Goal: Task Accomplishment & Management: Complete application form

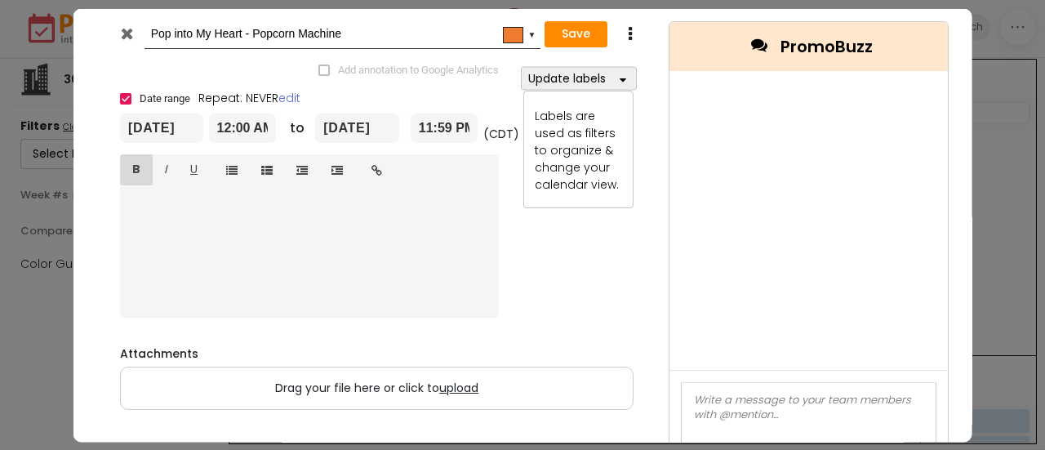
scroll to position [163, 0]
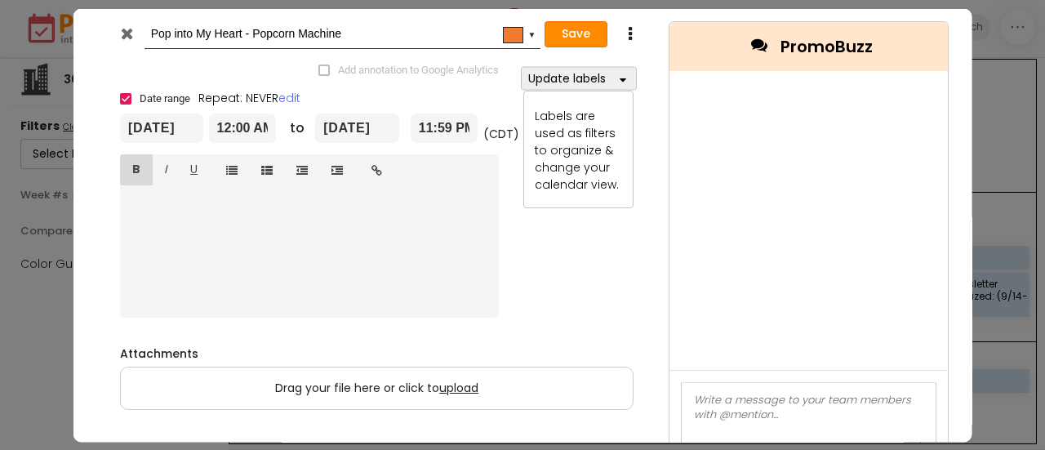
click at [581, 29] on button "Save" at bounding box center [575, 34] width 63 height 26
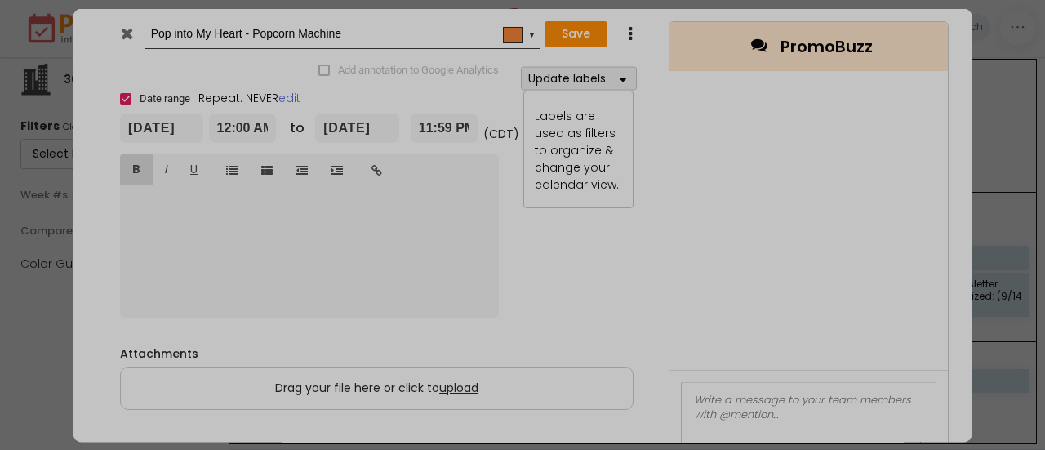
type input "[DATE]"
type input "00:00"
type input "[DATE]"
type input "23:59"
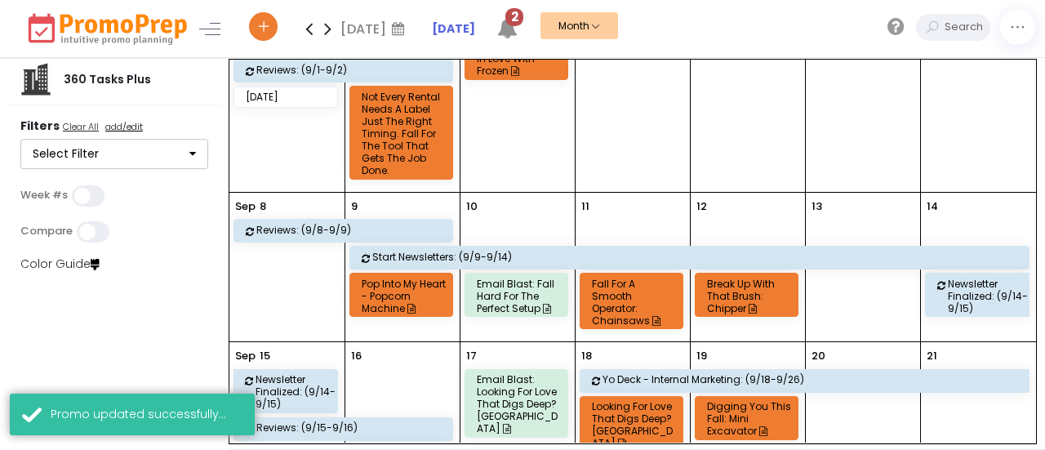
click at [382, 284] on div "Pop into My Heart - Popcorn Machine" at bounding box center [404, 296] width 84 height 37
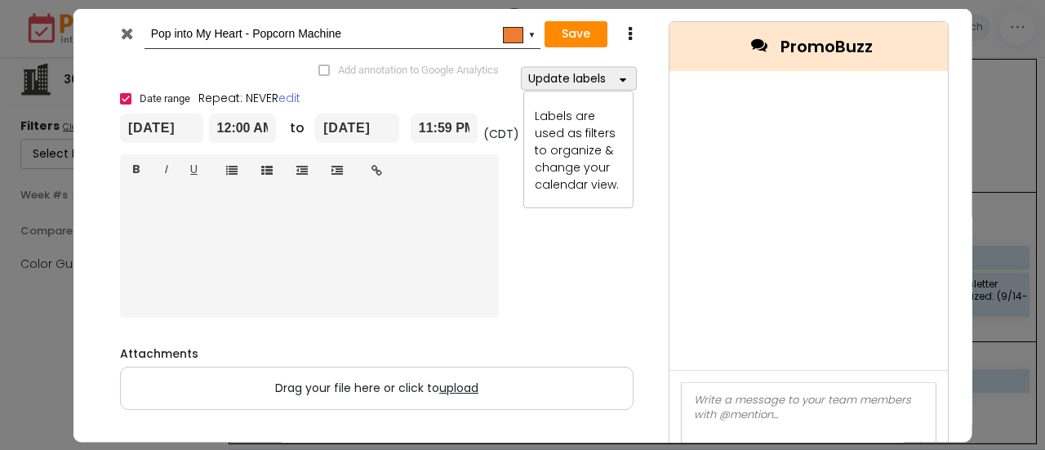
click at [528, 37] on div "▼" at bounding box center [531, 33] width 8 height 13
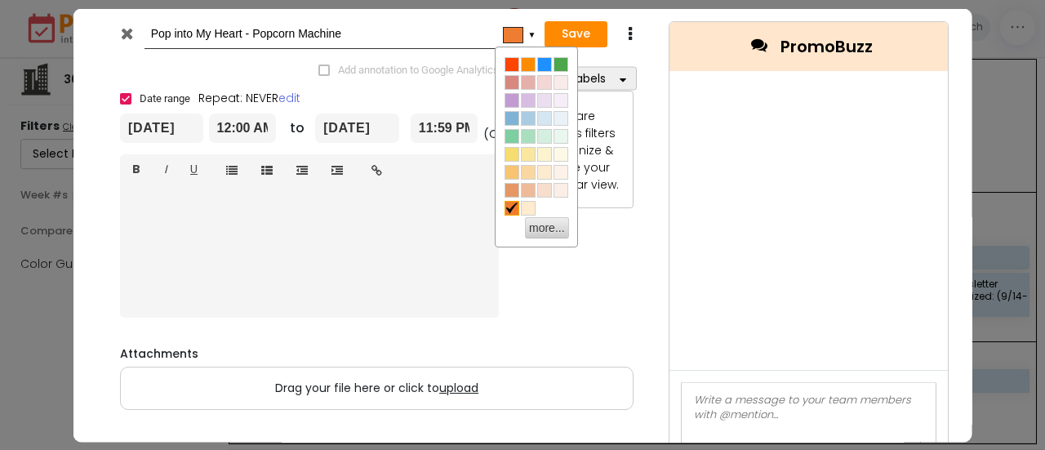
click at [528, 37] on div "▼" at bounding box center [531, 33] width 8 height 13
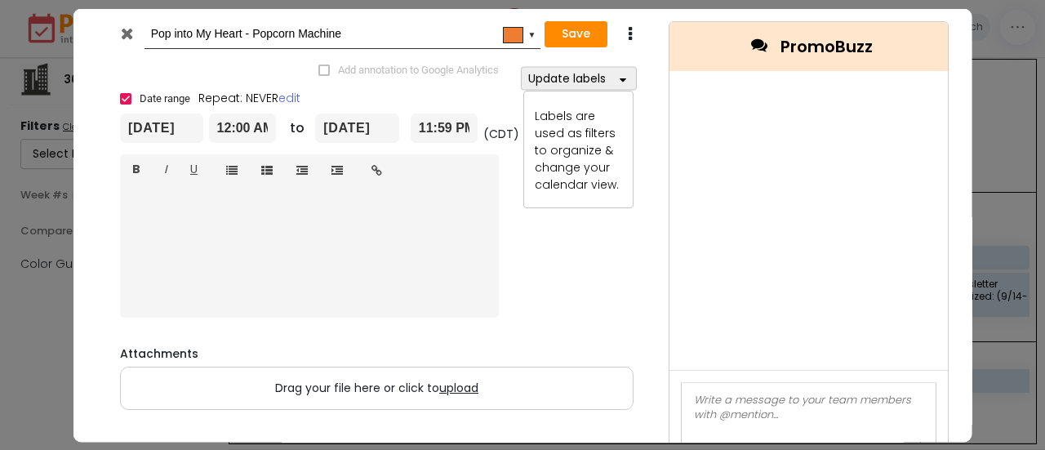
click at [580, 56] on div "Pop into My Heart - Popcorn Machine #ee7d31 ▼ Save Duplicate Delete" at bounding box center [376, 33] width 559 height 51
click at [580, 79] on button "Update labels" at bounding box center [578, 78] width 116 height 24
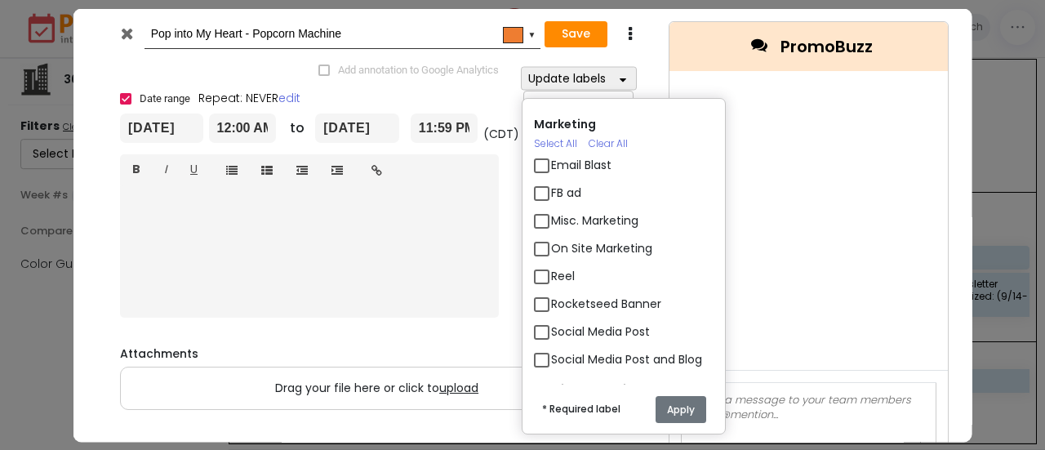
click at [551, 330] on label "Social Media Post" at bounding box center [600, 330] width 99 height 17
click at [551, 330] on input "Social Media Post" at bounding box center [556, 324] width 11 height 11
checkbox input "true"
click at [682, 407] on button "Apply" at bounding box center [680, 408] width 51 height 27
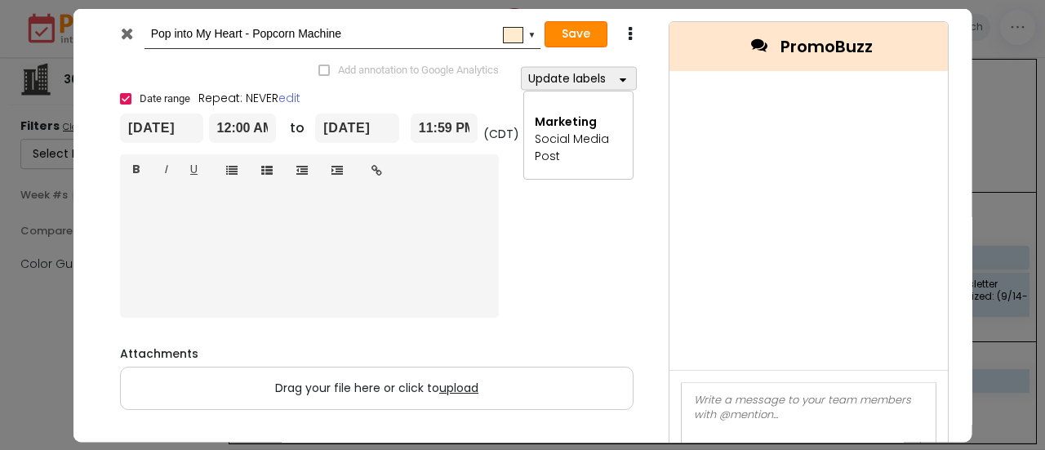
click at [582, 33] on button "Save" at bounding box center [575, 34] width 63 height 26
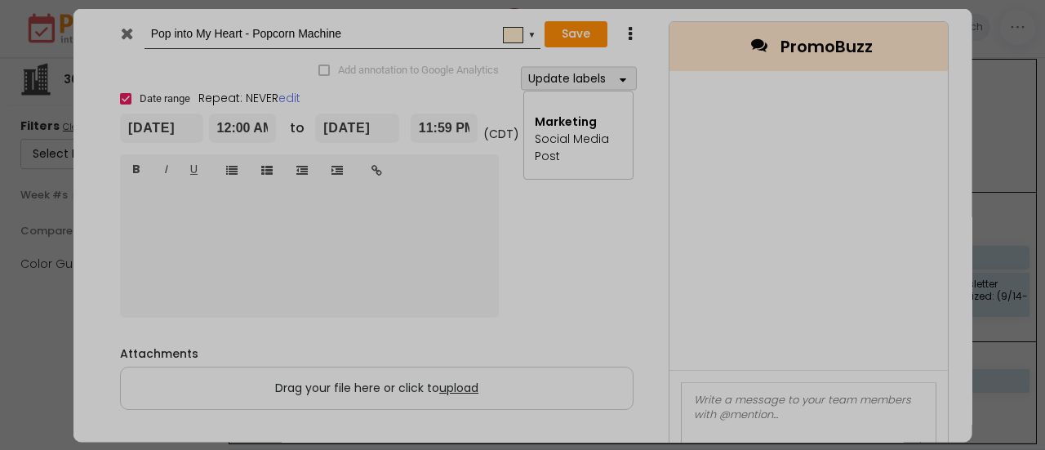
type input "[DATE]"
type input "00:00"
type input "[DATE]"
type input "23:59"
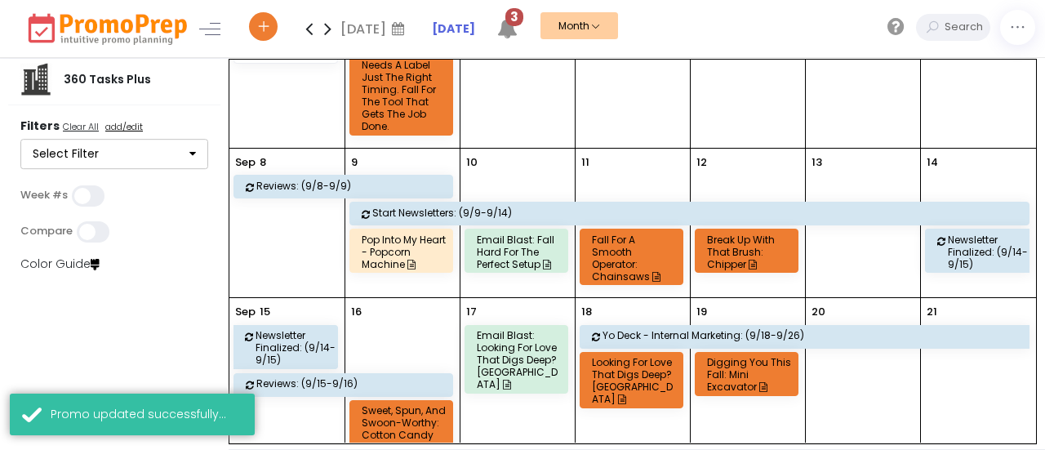
scroll to position [326, 0]
